Goal: Check status: Check status

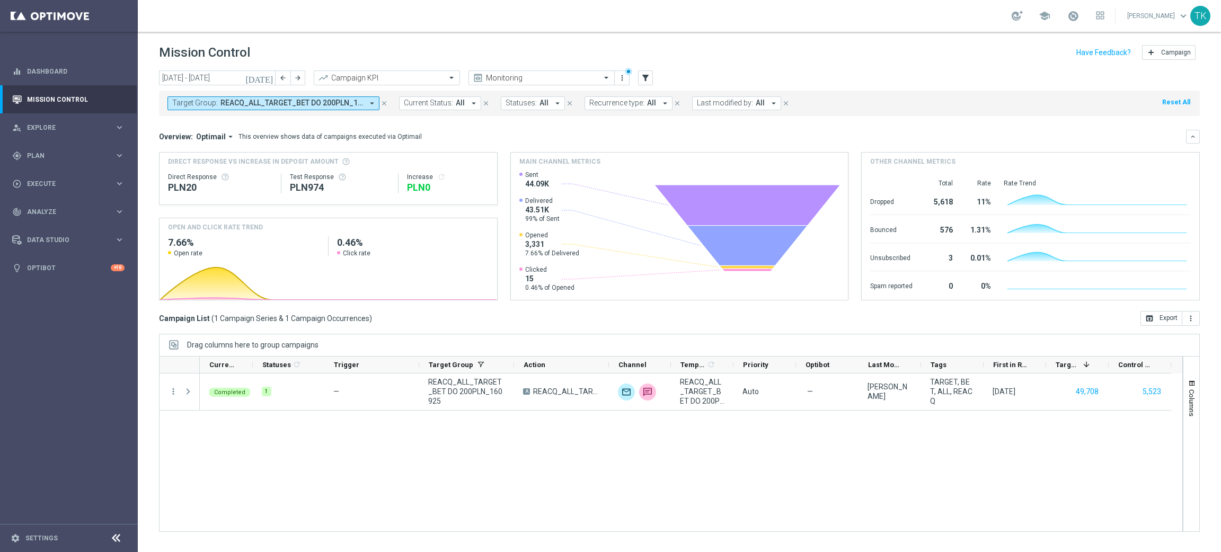
click at [334, 100] on span "REACQ_ALL_TARGET_BET DO 200PLN_160925" at bounding box center [291, 103] width 143 height 9
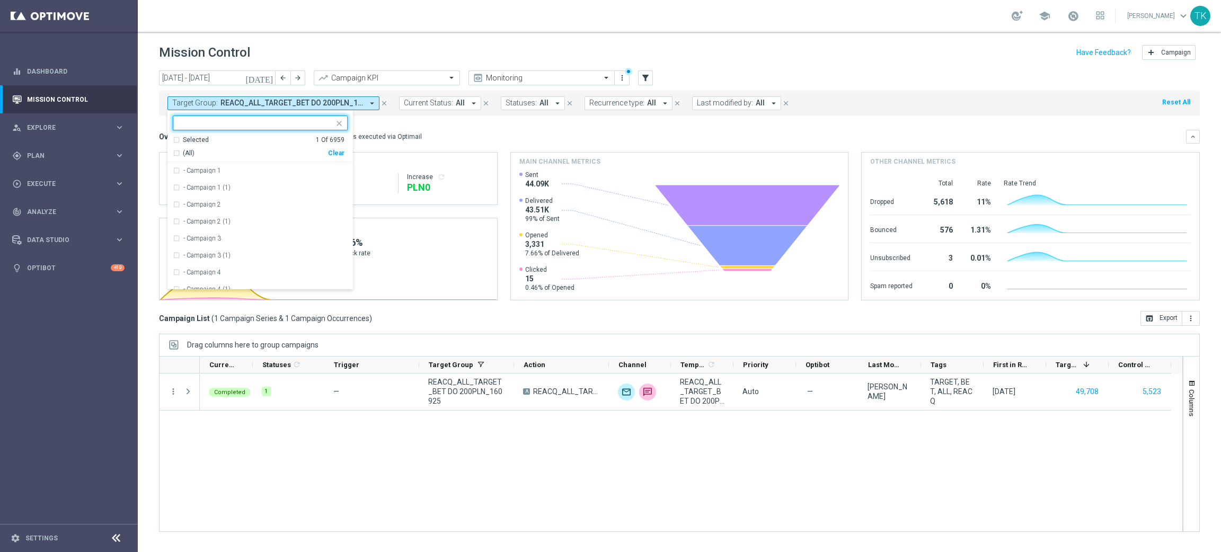
click at [0, 0] on div "Clear" at bounding box center [0, 0] width 0 height 0
click at [215, 127] on input "text" at bounding box center [256, 123] width 155 height 9
paste input "E_ALL_AUTO_CASHBACK_GOLD_EVIP_25 do 500 PLN_WEEKLY"
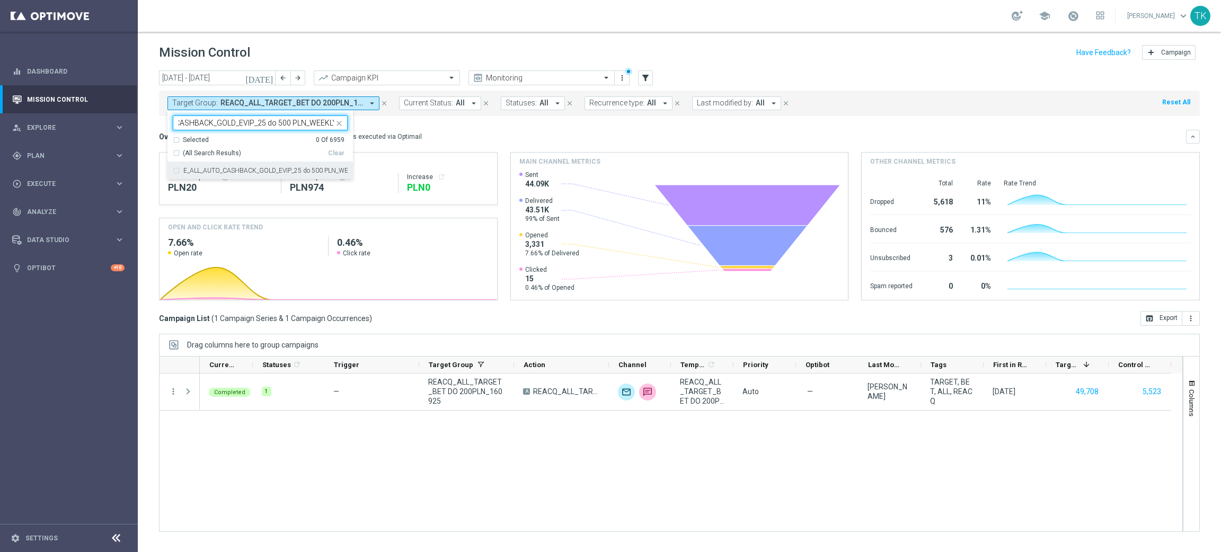
click at [208, 173] on label "E_ALL_AUTO_CASHBACK_GOLD_EVIP_25 do 500 PLN_WEEKLY" at bounding box center [265, 170] width 164 height 6
type input "E_ALL_AUTO_CASHBACK_GOLD_EVIP_25 do 500 PLN_WEEKLY"
click at [145, 131] on div "[DATE] [DATE] - [DATE] arrow_back arrow_forward Campaign KPI trending_up Monito…" at bounding box center [679, 306] width 1083 height 472
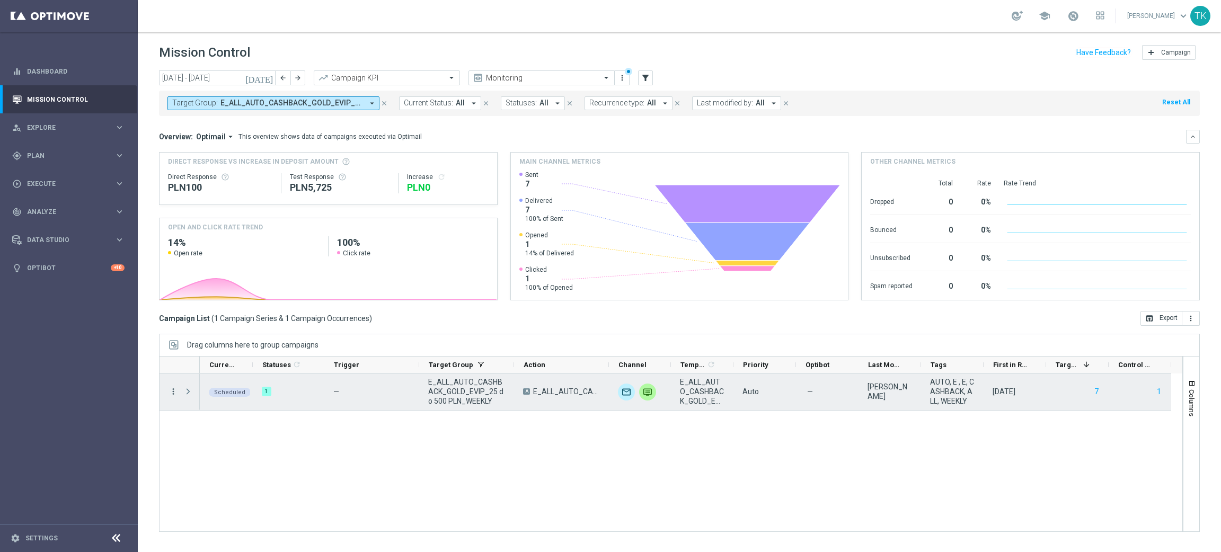
click at [170, 389] on icon "more_vert" at bounding box center [174, 392] width 10 height 10
click at [216, 410] on span "Campaign Metrics" at bounding box center [221, 413] width 55 height 7
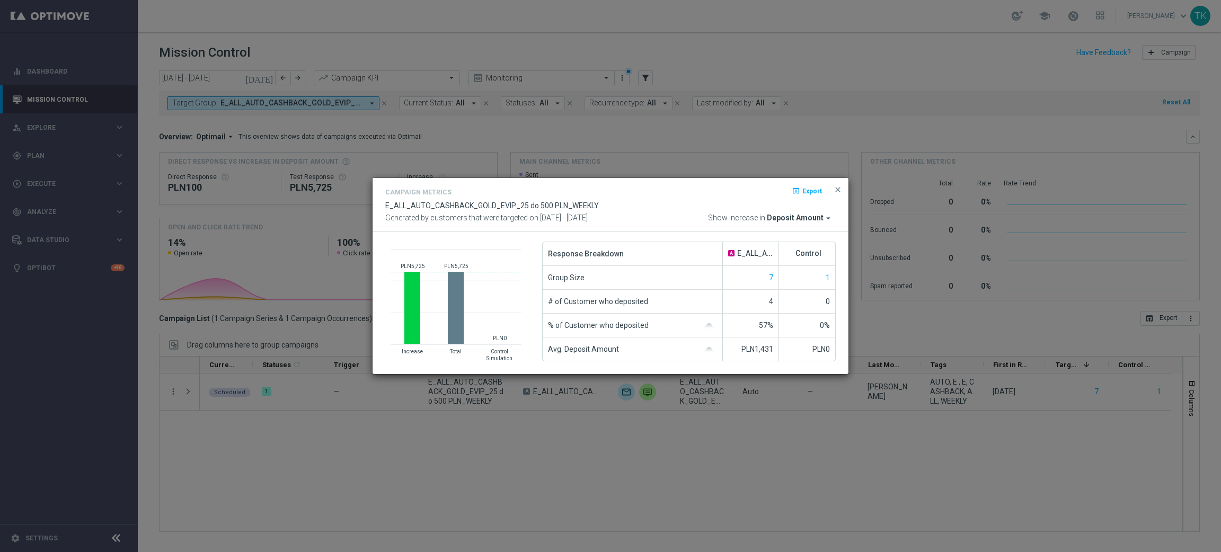
click at [835, 184] on button "close" at bounding box center [837, 189] width 11 height 13
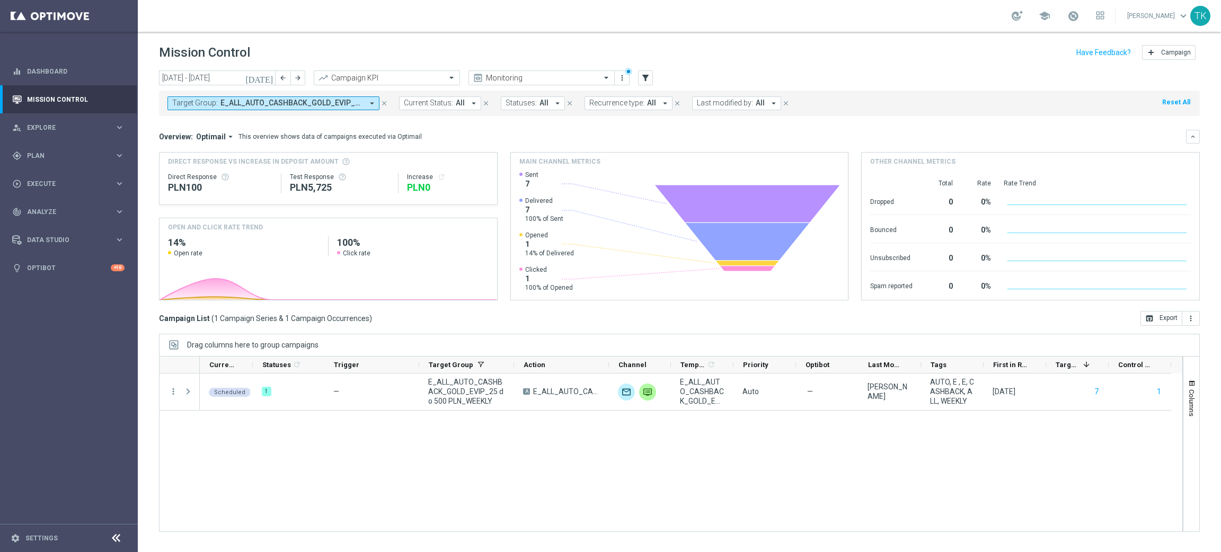
click at [327, 103] on span "E_ALL_AUTO_CASHBACK_GOLD_EVIP_25 do 500 PLN_WEEKLY" at bounding box center [291, 103] width 143 height 9
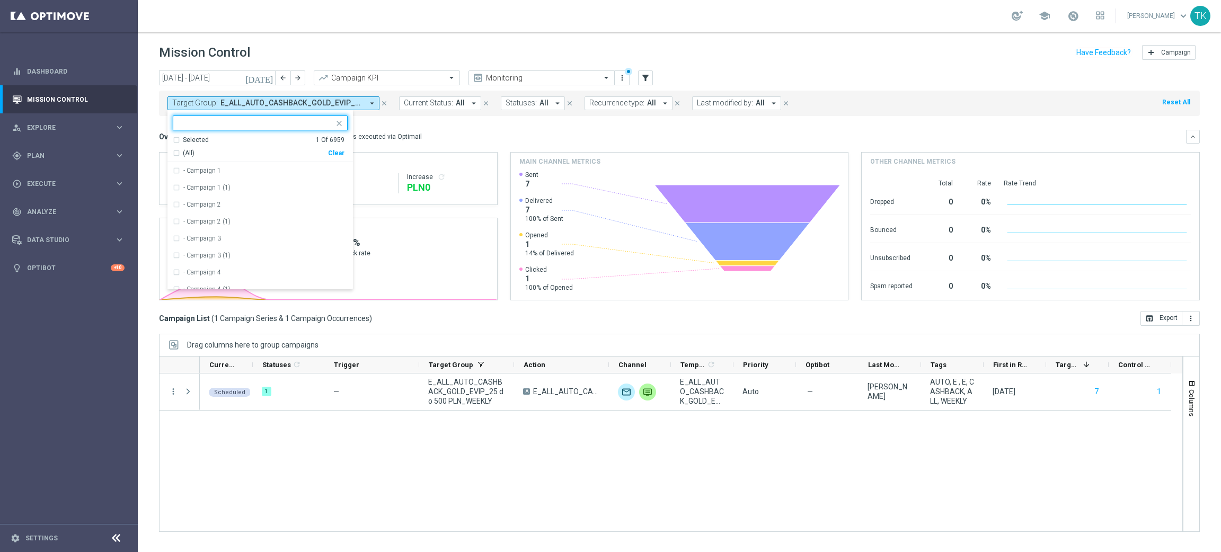
click at [0, 0] on div "Clear" at bounding box center [0, 0] width 0 height 0
click at [201, 128] on div at bounding box center [255, 124] width 157 height 11
paste input "E_ALL_AUTO_CASHBACK_SILVER_EVIP_25 do 250 PLN_WEEKLY"
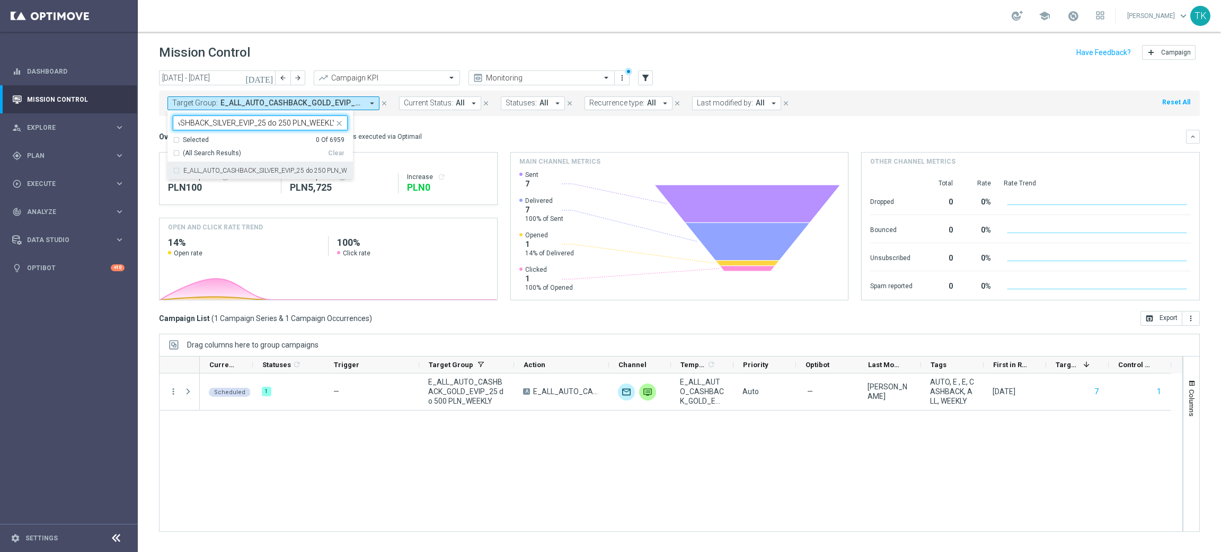
click at [189, 173] on label "E_ALL_AUTO_CASHBACK_SILVER_EVIP_25 do 250 PLN_WEEKLY" at bounding box center [265, 170] width 164 height 6
type input "E_ALL_AUTO_CASHBACK_SILVER_EVIP_25 do 250 PLN_WEEKLY"
click at [156, 141] on div "[DATE] [DATE] - [DATE] arrow_back arrow_forward Campaign KPI trending_up Monito…" at bounding box center [679, 306] width 1083 height 472
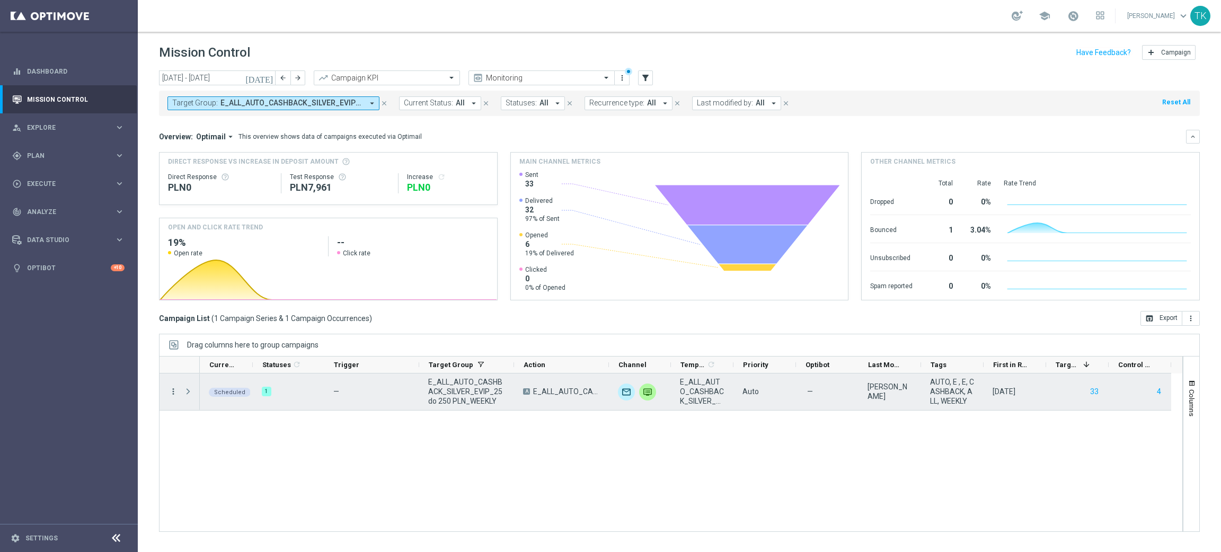
click at [171, 393] on icon "more_vert" at bounding box center [174, 392] width 10 height 10
click at [212, 412] on span "Campaign Metrics" at bounding box center [221, 413] width 55 height 7
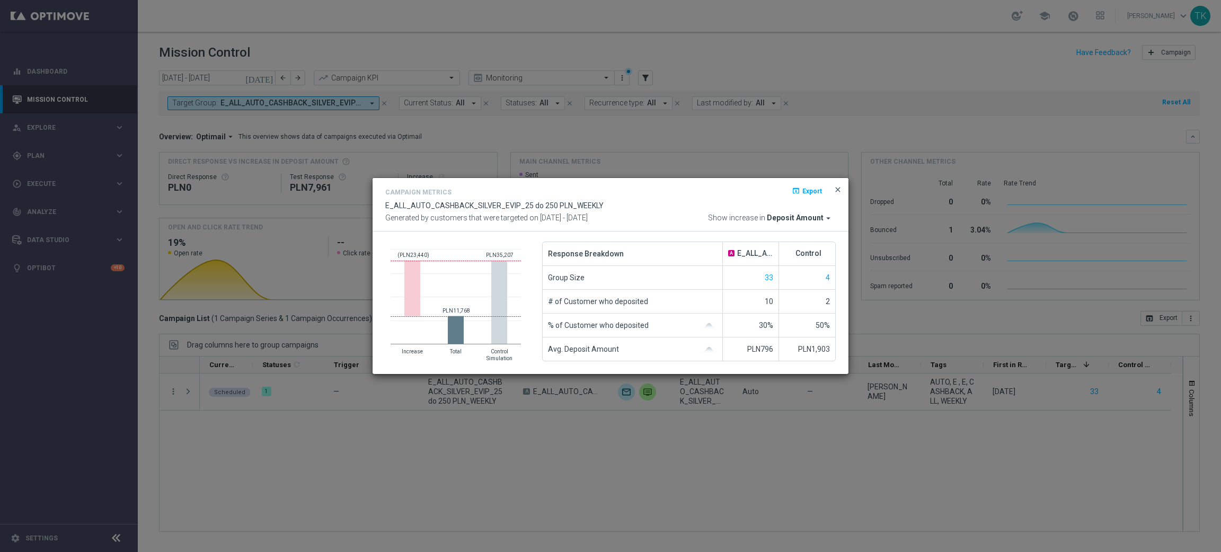
click at [839, 191] on span "close" at bounding box center [838, 189] width 8 height 8
